Goal: Task Accomplishment & Management: Use online tool/utility

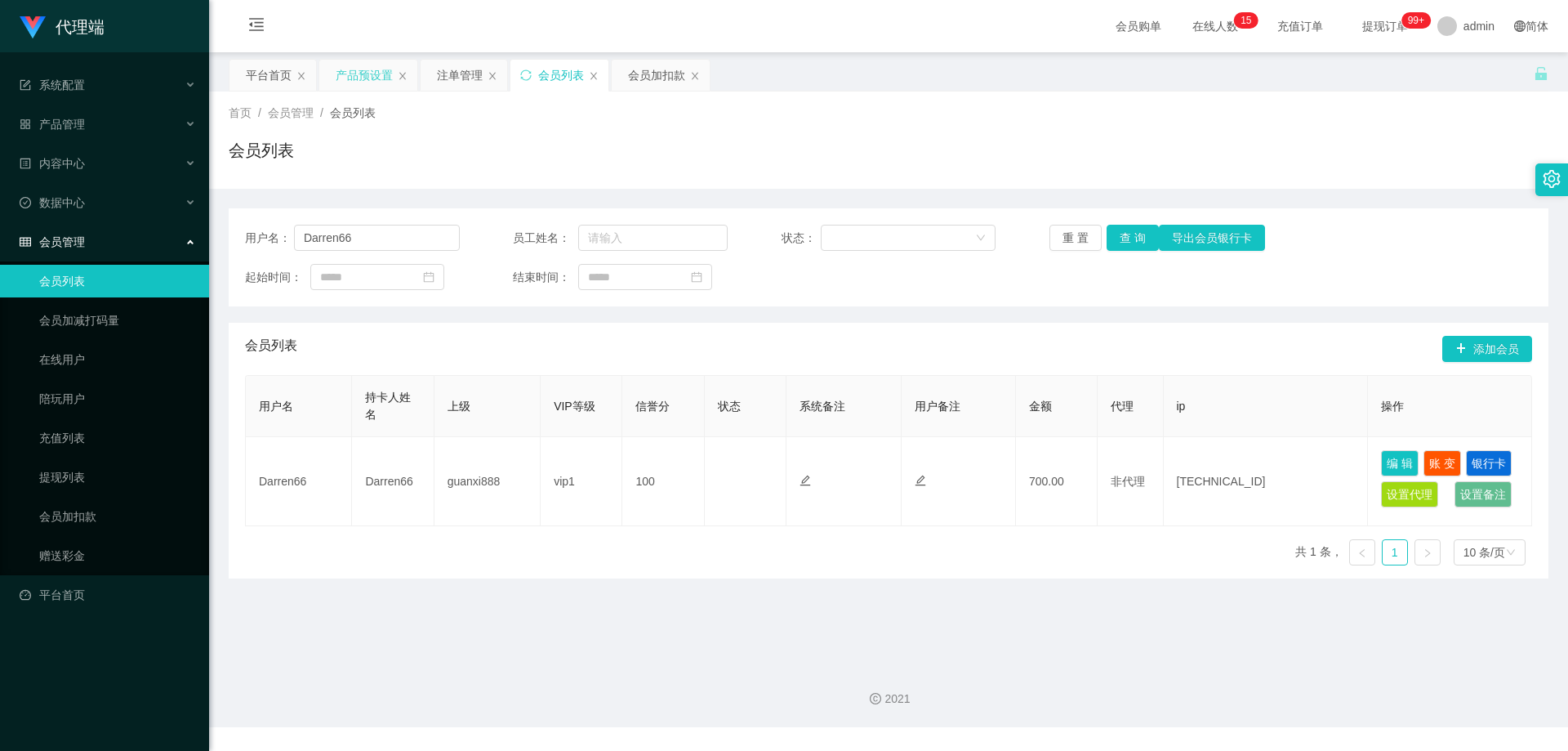
click at [371, 72] on div "产品预设置" at bounding box center [365, 75] width 57 height 31
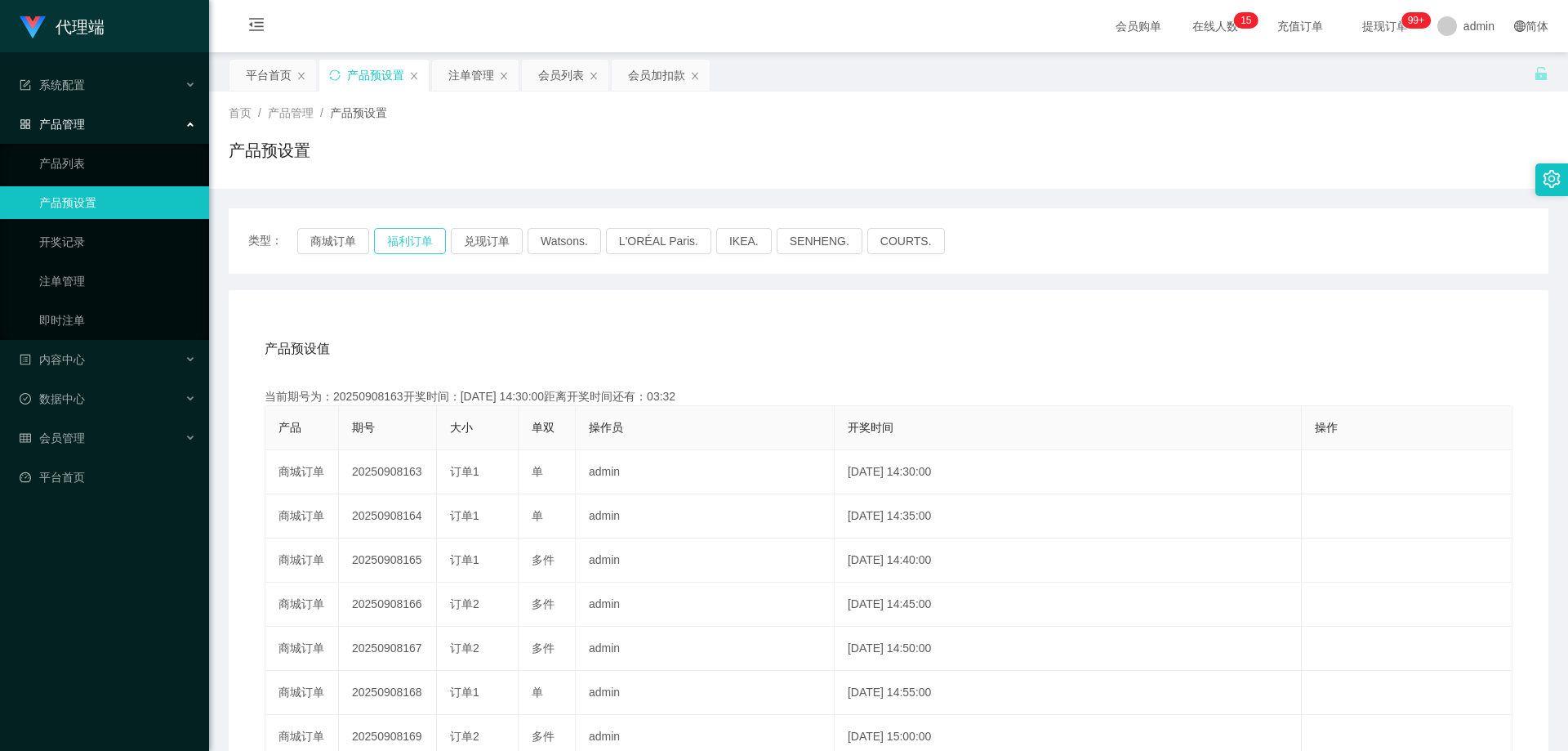
click at [418, 238] on button "福利订单" at bounding box center [409, 241] width 71 height 27
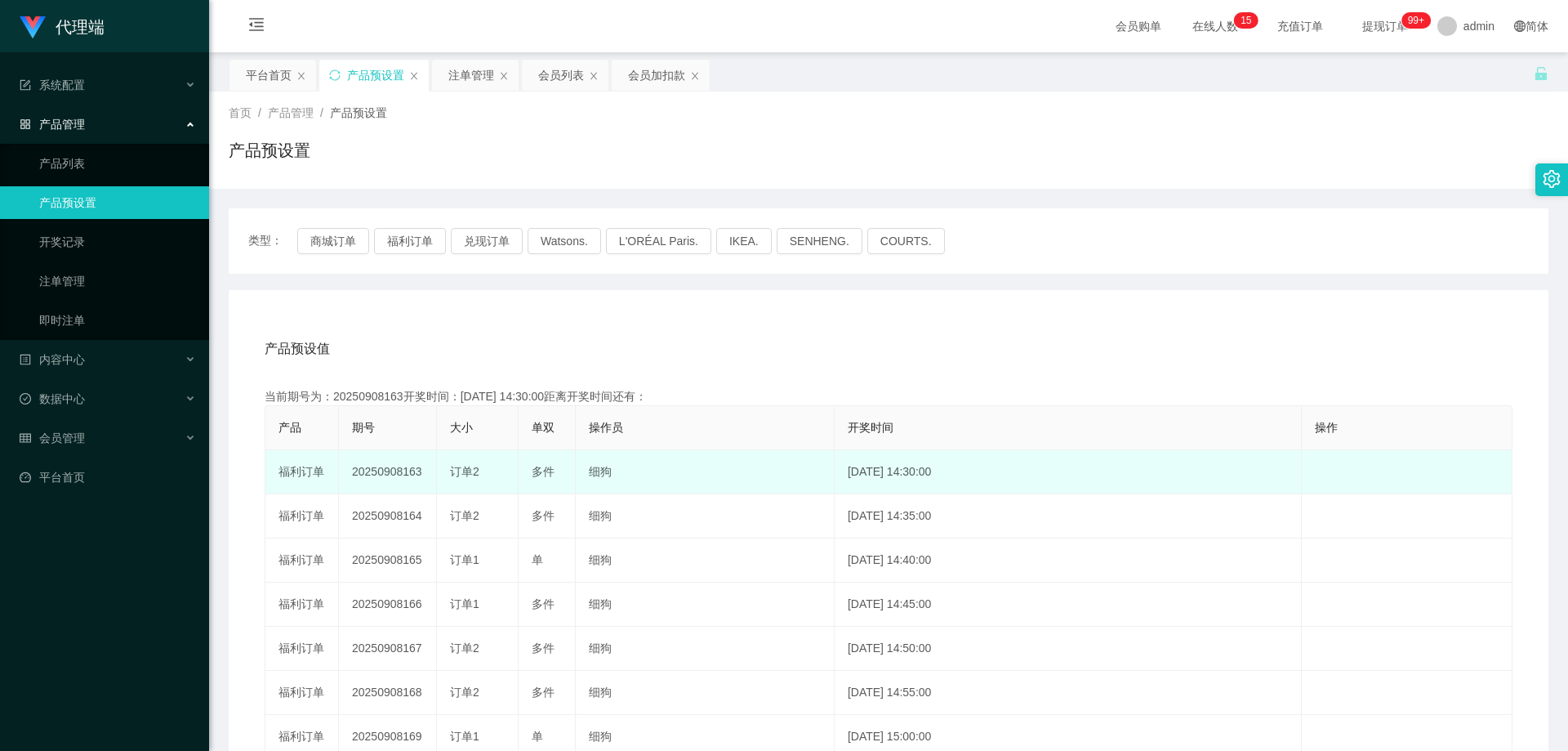
click at [392, 472] on td "20250908163" at bounding box center [387, 472] width 98 height 44
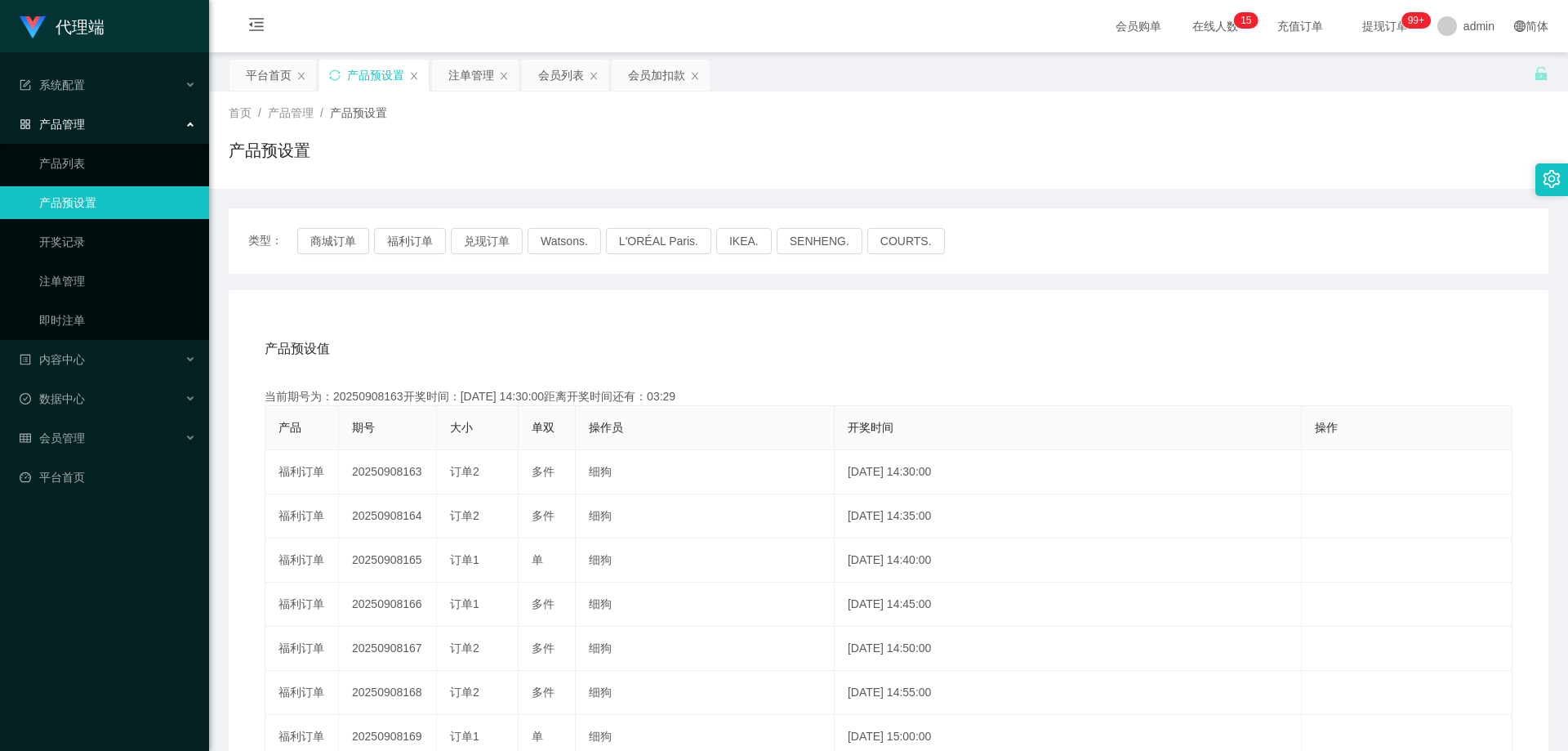
copy td "20250908163"
click at [465, 75] on div "注单管理" at bounding box center [472, 75] width 46 height 31
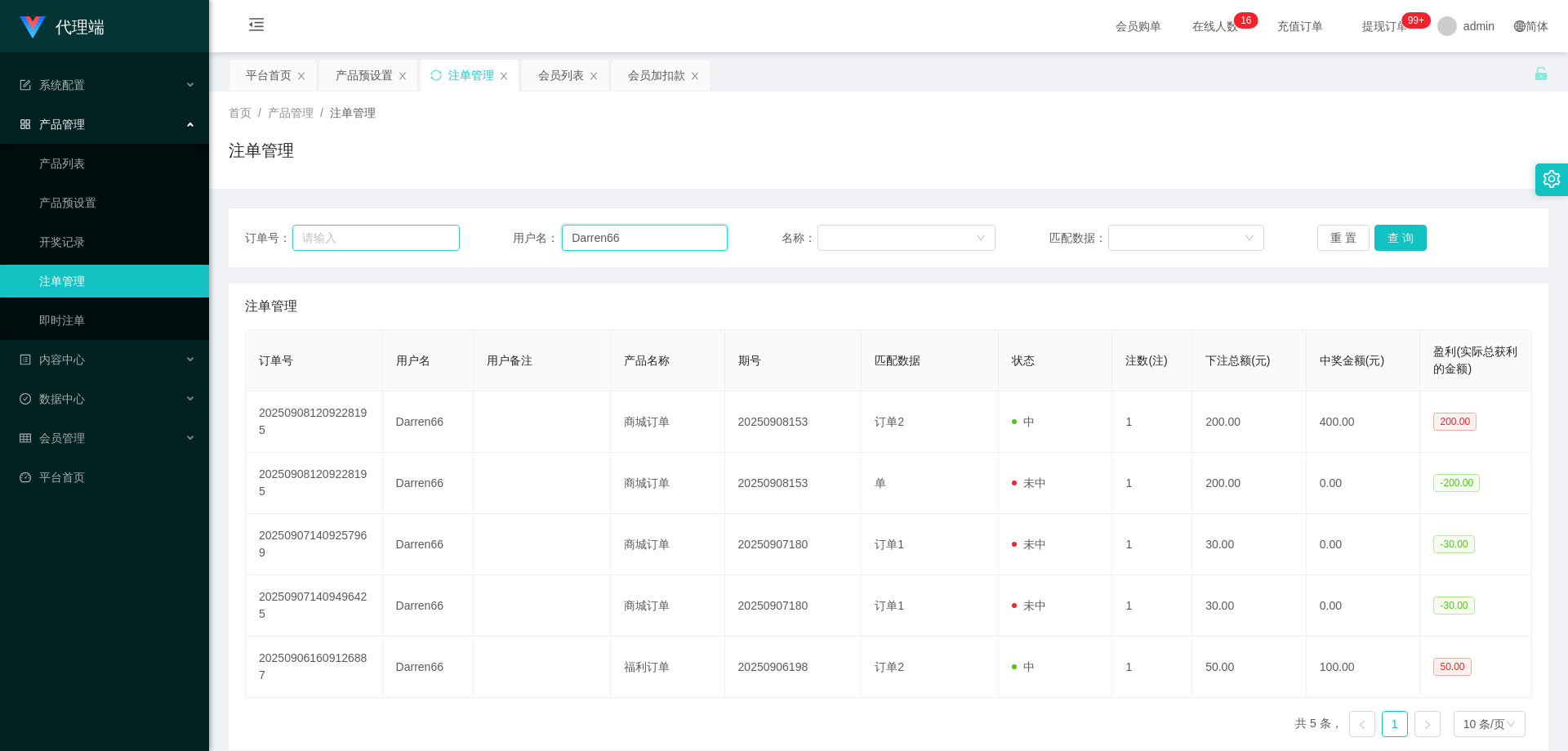
drag, startPoint x: 646, startPoint y: 233, endPoint x: 426, endPoint y: 227, distance: 220.1
click at [425, 227] on div "订单号： 用户名： Darren66 名称： 匹配数据： 重 置 查 询" at bounding box center [889, 237] width 1288 height 27
click at [548, 71] on div "会员列表" at bounding box center [561, 75] width 46 height 31
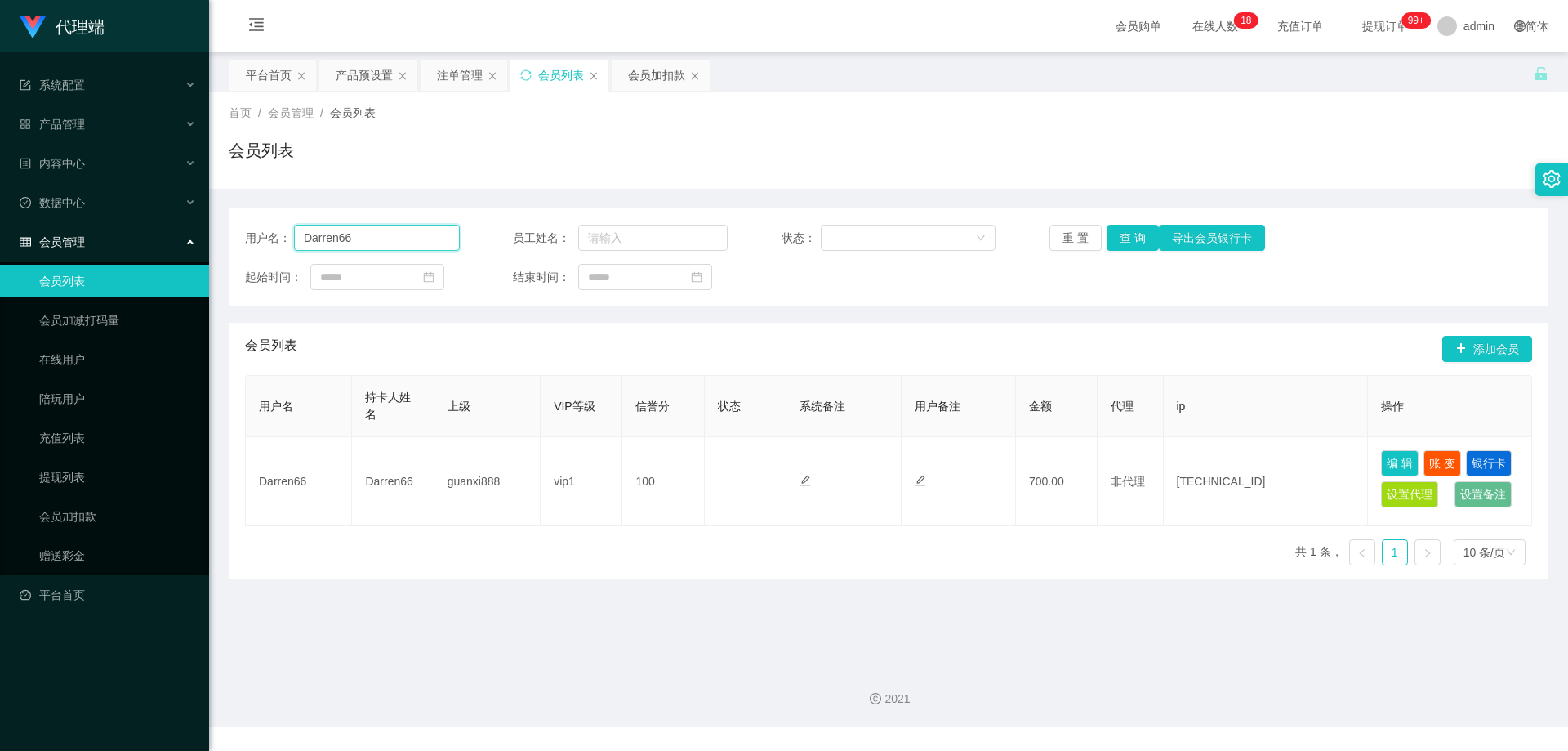
drag, startPoint x: 314, startPoint y: 227, endPoint x: 304, endPoint y: 218, distance: 13.5
click at [223, 221] on main "关闭左侧 关闭右侧 关闭其它 刷新页面 平台首页 产品预设置 注单管理 会员列表 会员加扣款 首页 / 会员管理 / 会员列表 / 会员列表 用户名： Dar…" at bounding box center [888, 352] width 1359 height 599
click at [1139, 233] on button "查 询" at bounding box center [1132, 237] width 52 height 27
click at [1106, 180] on div "首页 / 会员管理 / 会员列表 / 会员列表" at bounding box center [888, 140] width 1359 height 97
click at [1117, 230] on button "查 询" at bounding box center [1132, 237] width 52 height 27
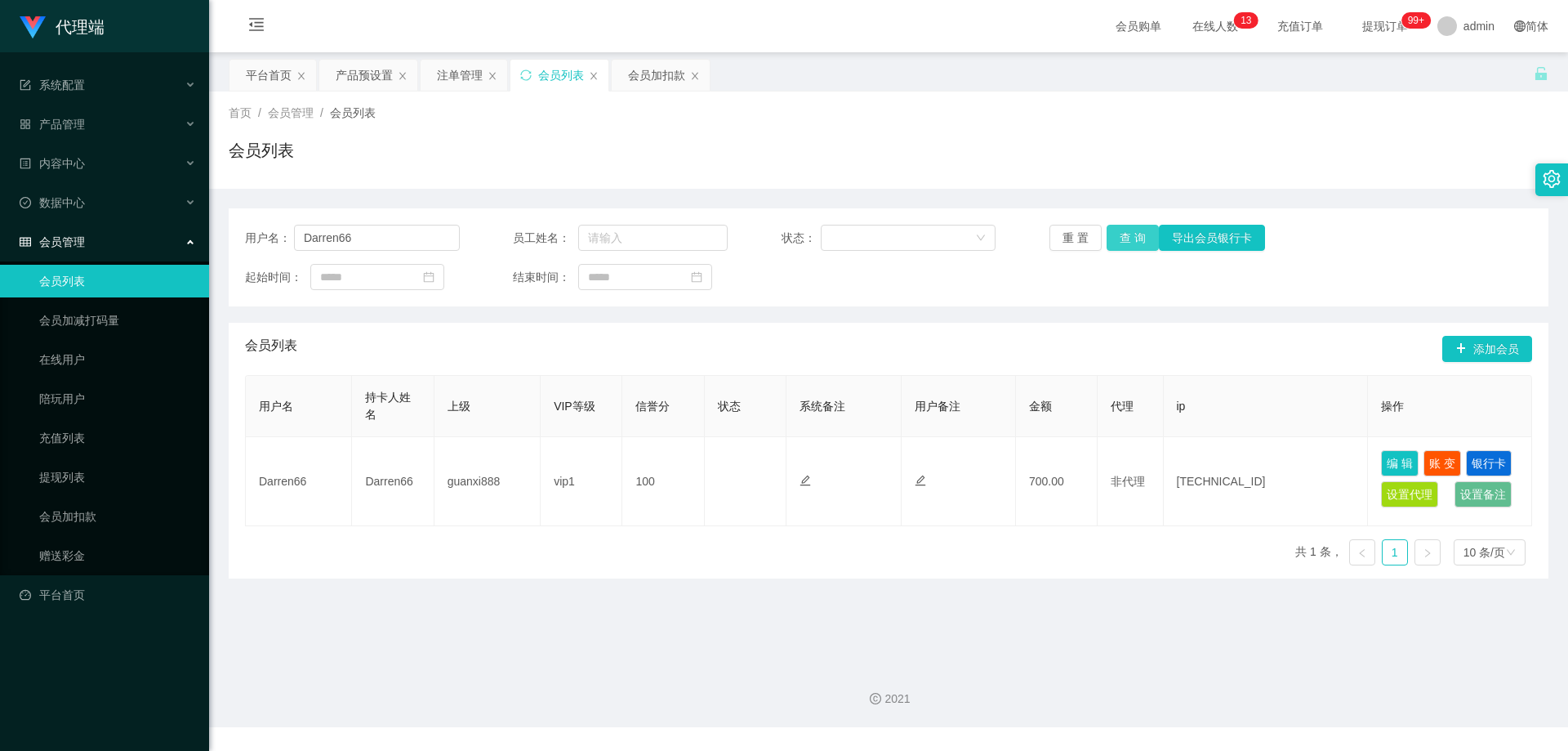
click at [1125, 246] on button "查 询" at bounding box center [1132, 237] width 52 height 27
click at [1125, 244] on button "查 询" at bounding box center [1132, 237] width 52 height 27
click at [1125, 241] on button "查 询" at bounding box center [1132, 237] width 52 height 27
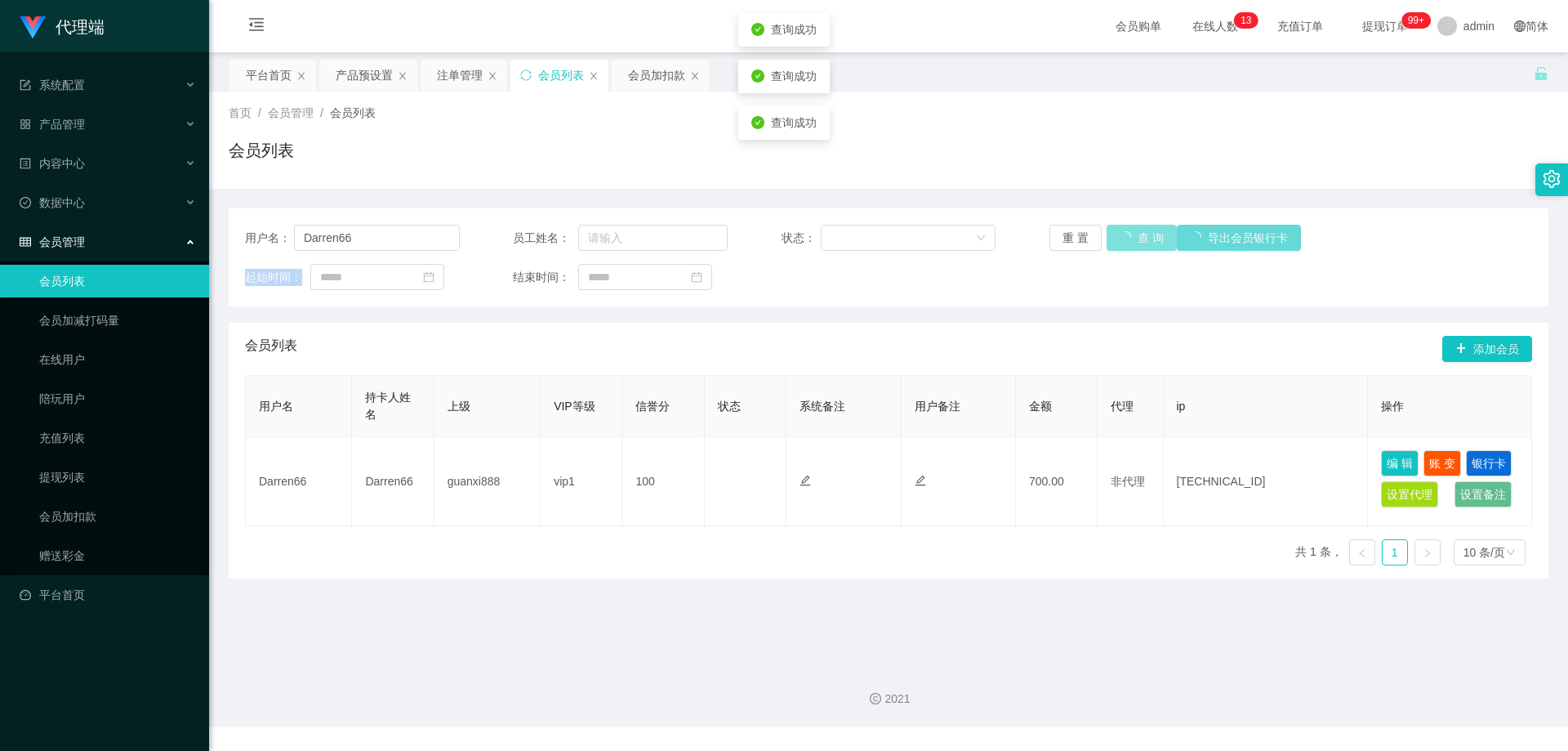
click at [1125, 241] on div "重 置 查 询 导出会员银行卡" at bounding box center [1157, 237] width 215 height 27
click at [1125, 241] on button "查 询" at bounding box center [1132, 237] width 52 height 27
click at [1125, 241] on div "重 置 查 询 导出会员银行卡" at bounding box center [1157, 237] width 215 height 27
click at [463, 71] on div "注单管理" at bounding box center [460, 75] width 46 height 31
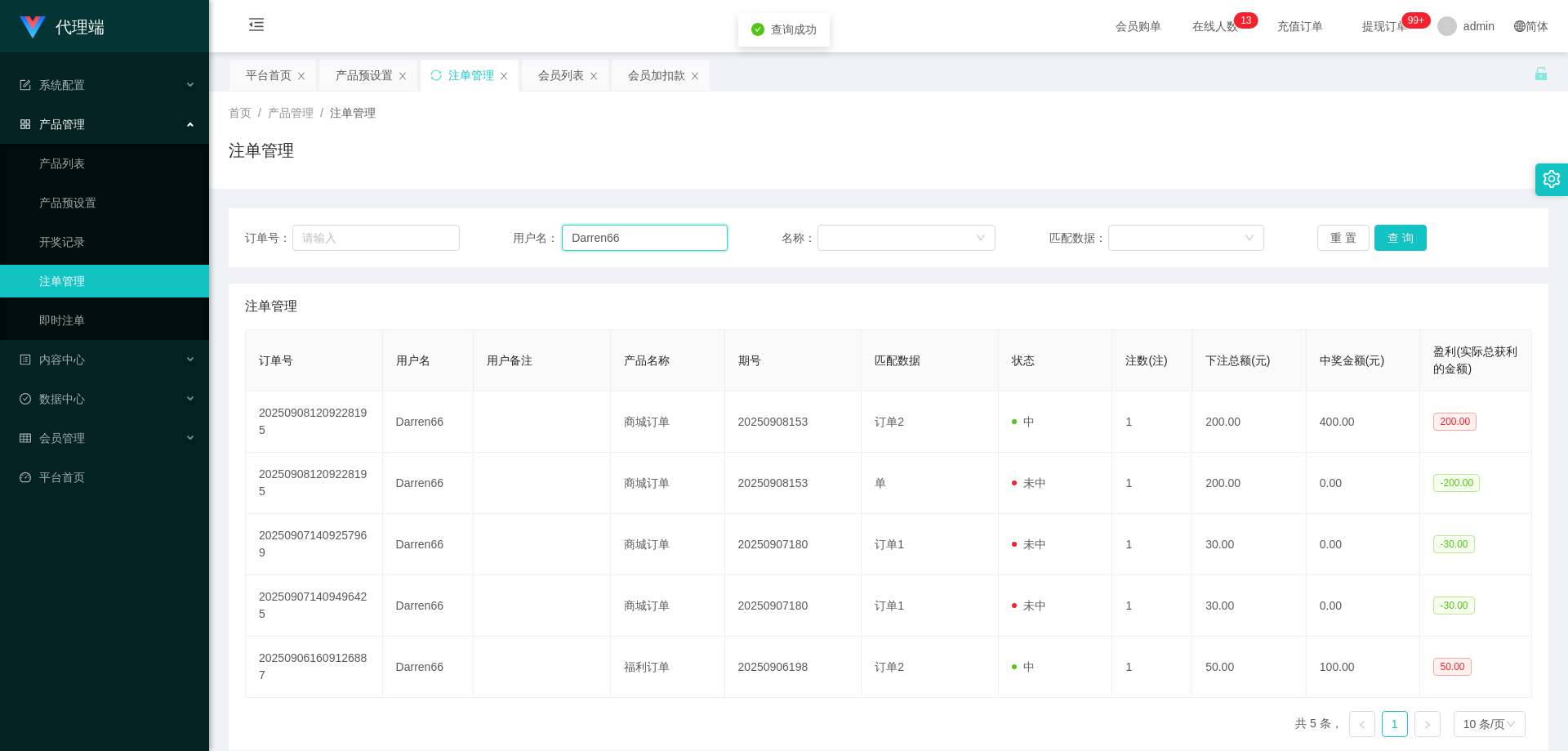
drag, startPoint x: 615, startPoint y: 233, endPoint x: 647, endPoint y: 232, distance: 32.0
click at [647, 232] on input "Darren66" at bounding box center [645, 237] width 166 height 27
click at [1395, 242] on button "查 询" at bounding box center [1400, 237] width 52 height 27
